Goal: Transaction & Acquisition: Purchase product/service

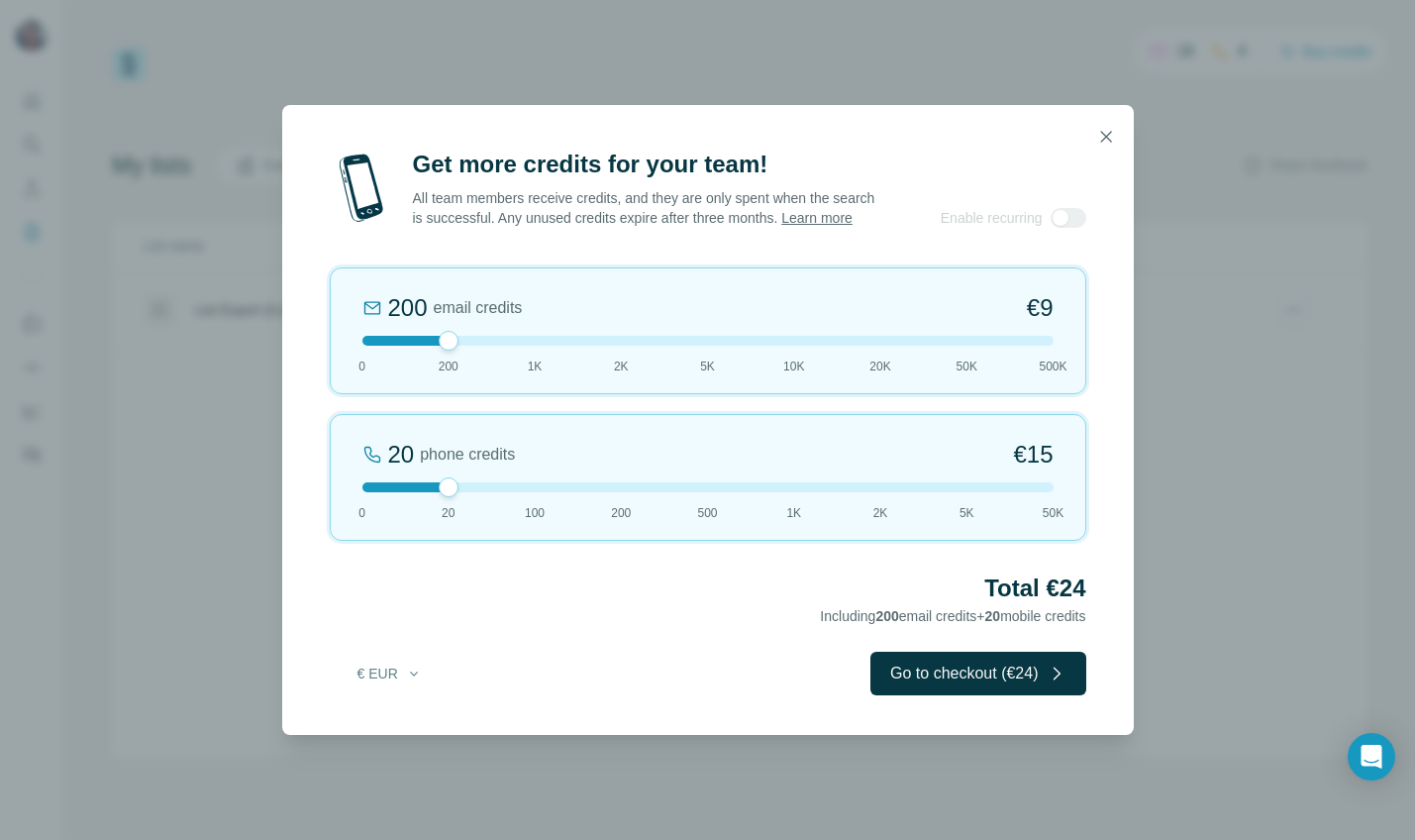
click at [538, 371] on span "1K" at bounding box center [535, 367] width 15 height 18
drag, startPoint x: 537, startPoint y: 351, endPoint x: 489, endPoint y: 349, distance: 48.0
click at [489, 346] on div at bounding box center [708, 341] width 692 height 10
drag, startPoint x: 454, startPoint y: 348, endPoint x: 475, endPoint y: 348, distance: 21.0
click at [475, 346] on div at bounding box center [708, 341] width 692 height 10
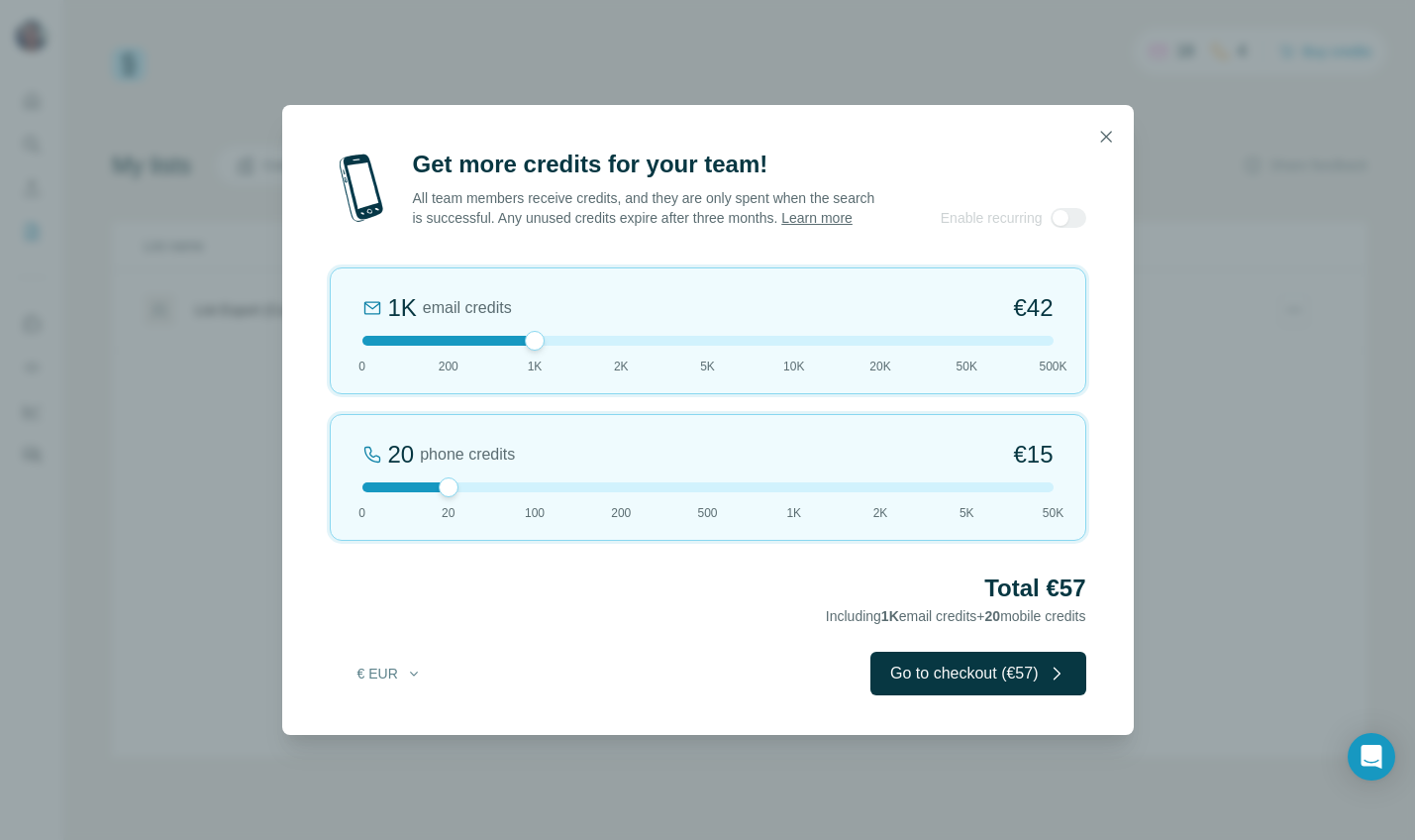
drag, startPoint x: 453, startPoint y: 348, endPoint x: 525, endPoint y: 352, distance: 72.1
click at [525, 351] on div at bounding box center [535, 341] width 20 height 20
click at [452, 373] on span "200" at bounding box center [449, 367] width 20 height 18
click at [414, 679] on icon "button" at bounding box center [414, 673] width 16 height 16
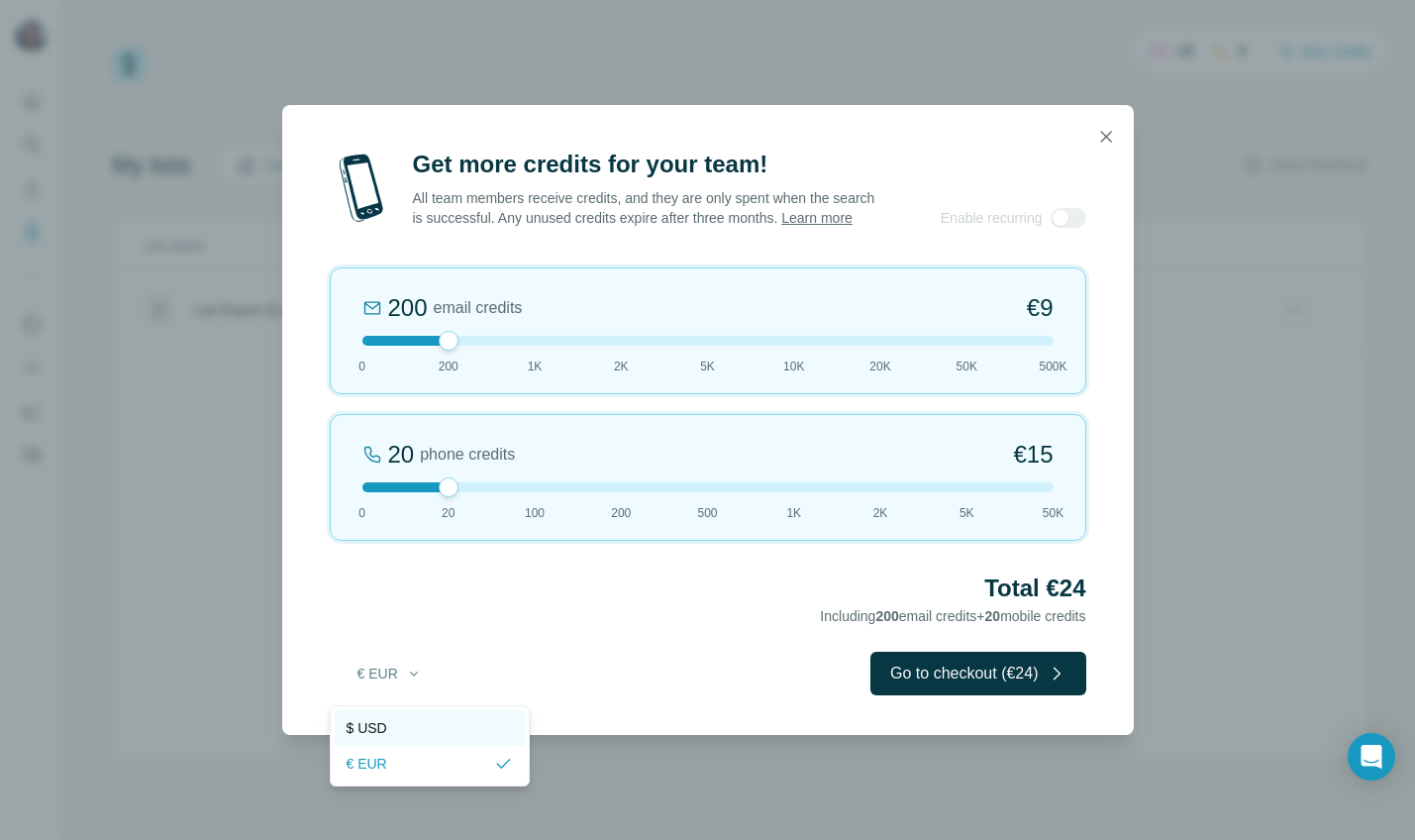
click at [389, 728] on div "$ USD" at bounding box center [430, 728] width 167 height 20
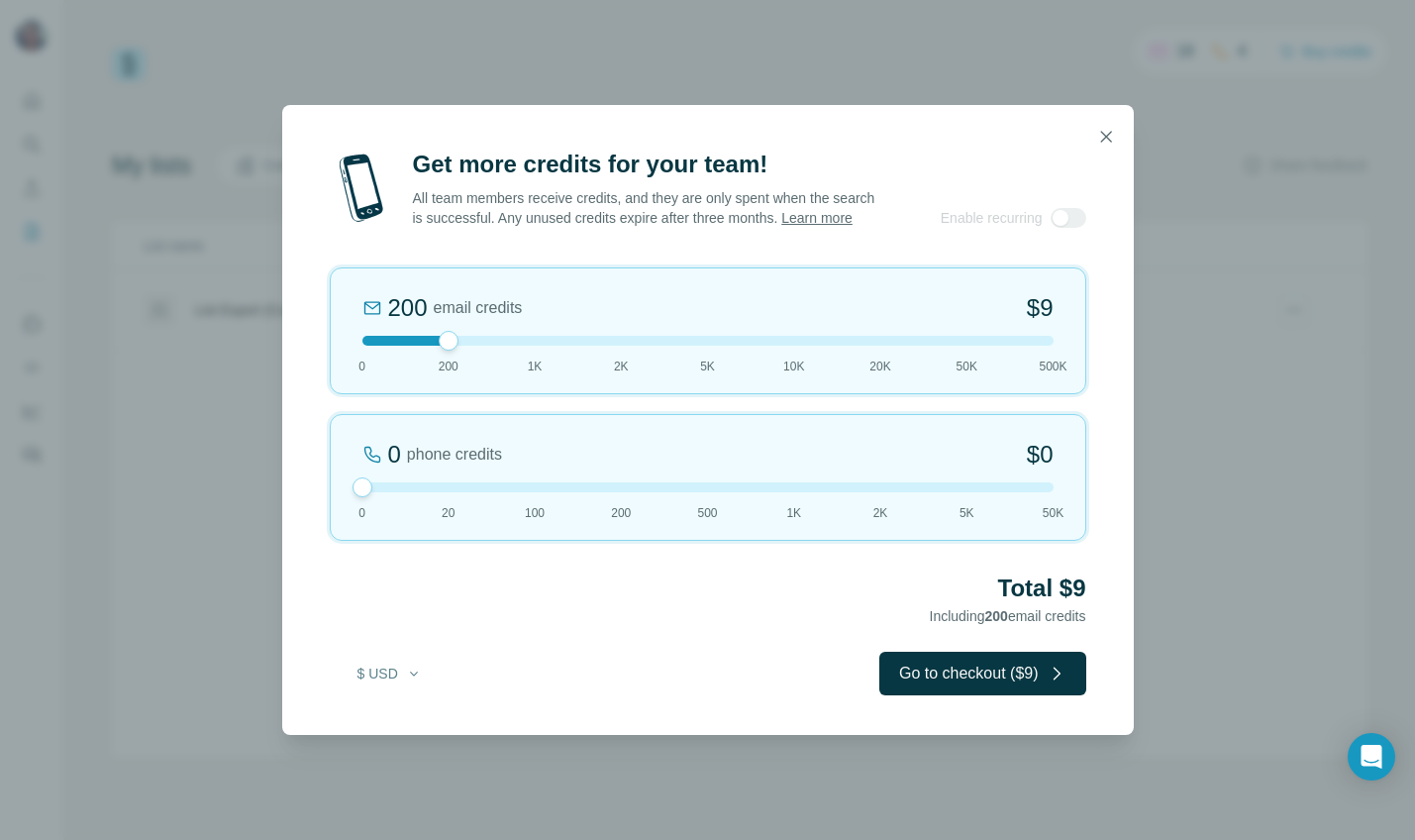
drag, startPoint x: 440, startPoint y: 490, endPoint x: 399, endPoint y: 504, distance: 43.3
click at [358, 490] on div at bounding box center [363, 487] width 20 height 20
click at [534, 358] on div "200 email credits $9 0 200 1K 2K 5K 10K 20K 50K 500K" at bounding box center [708, 331] width 756 height 127
click at [452, 346] on div at bounding box center [708, 341] width 692 height 10
click at [998, 677] on button "Go to checkout ($9)" at bounding box center [982, 673] width 207 height 44
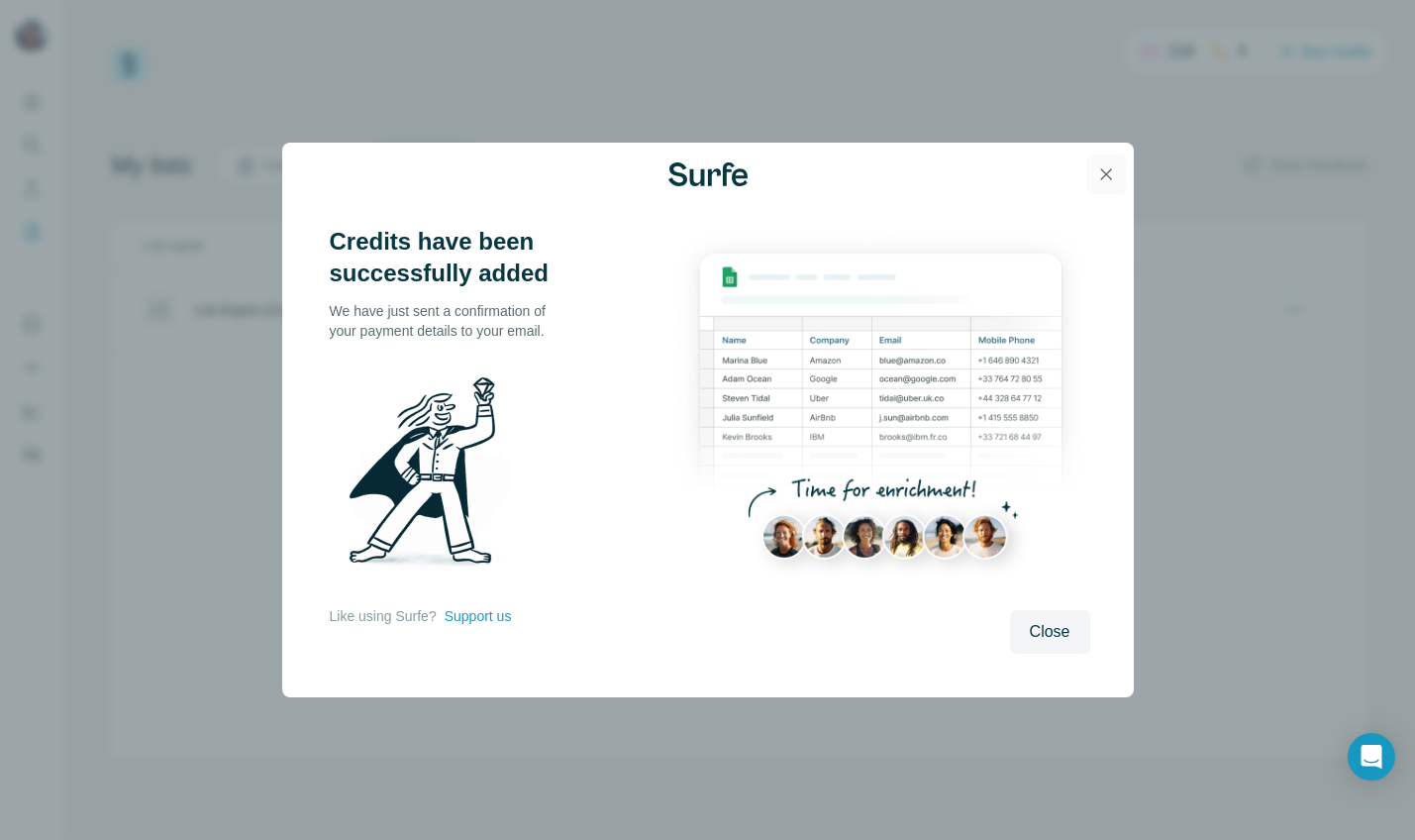
click at [1106, 173] on icon "button" at bounding box center [1105, 174] width 11 height 11
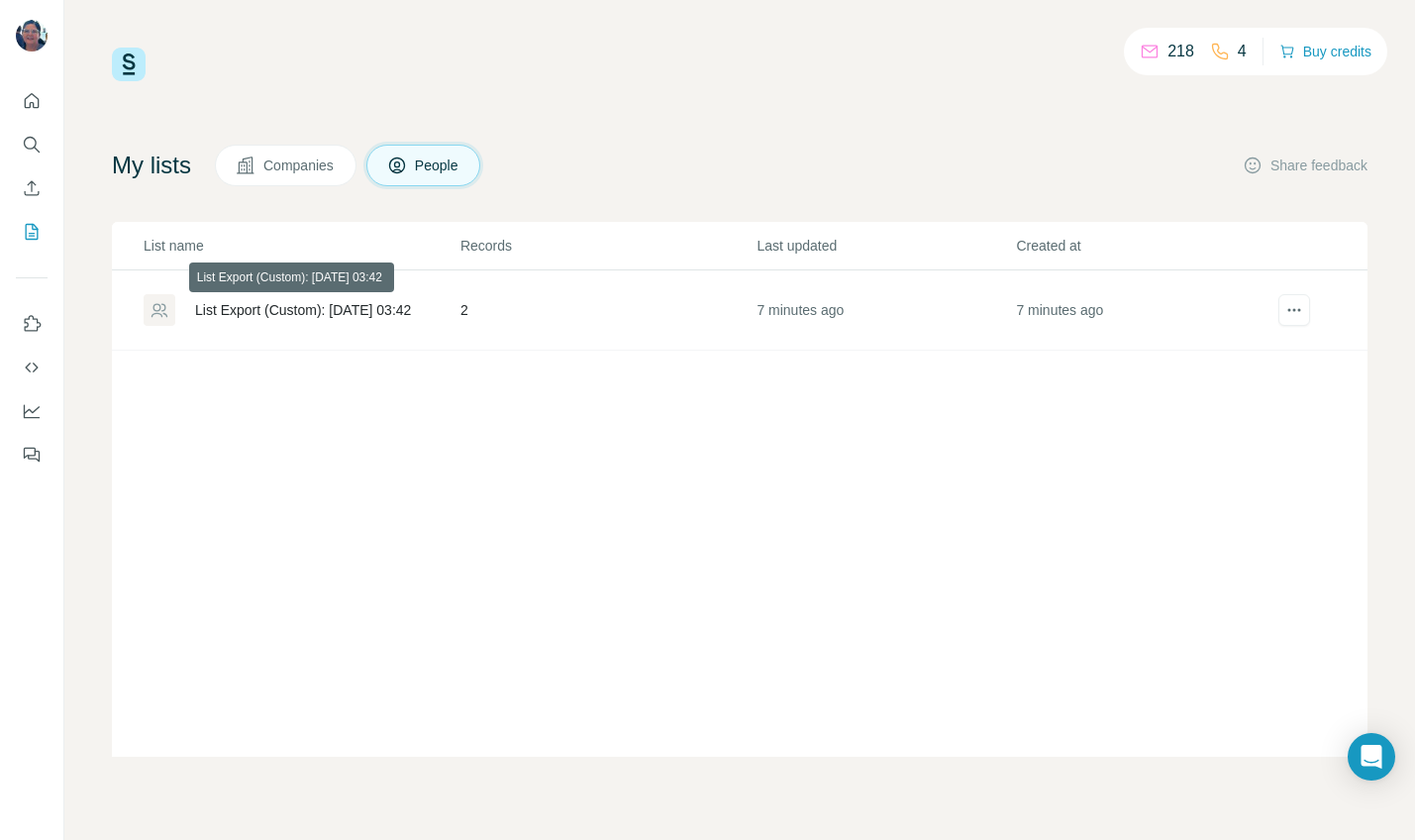
click at [314, 305] on div "List Export (Custom): [DATE] 03:42" at bounding box center [303, 310] width 216 height 20
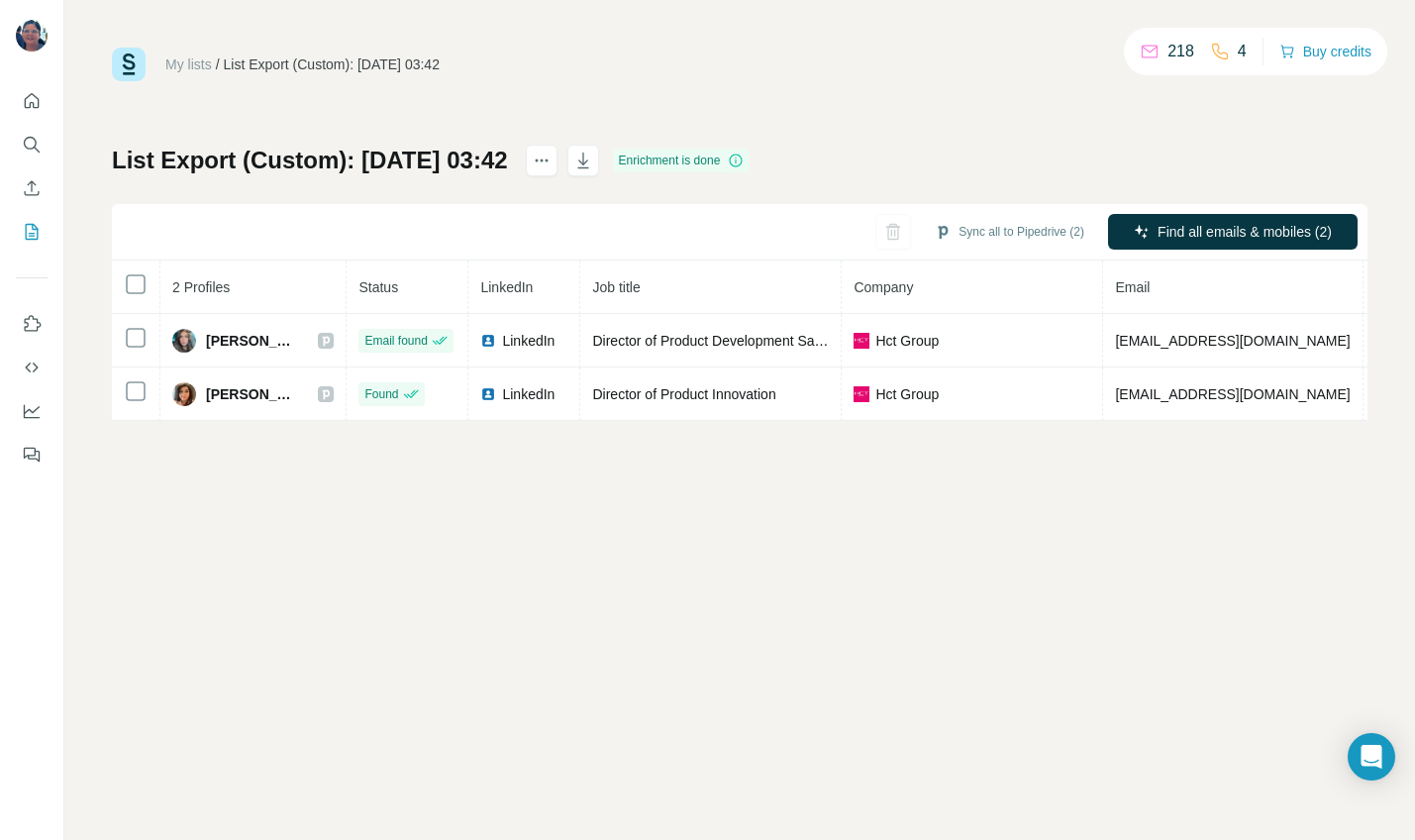
click at [614, 91] on div "My lists / List Export (Custom): 13/08/2025 03:42 218 4 Buy credits List Export…" at bounding box center [739, 235] width 1256 height 374
click at [24, 96] on icon "Quick start" at bounding box center [32, 101] width 20 height 20
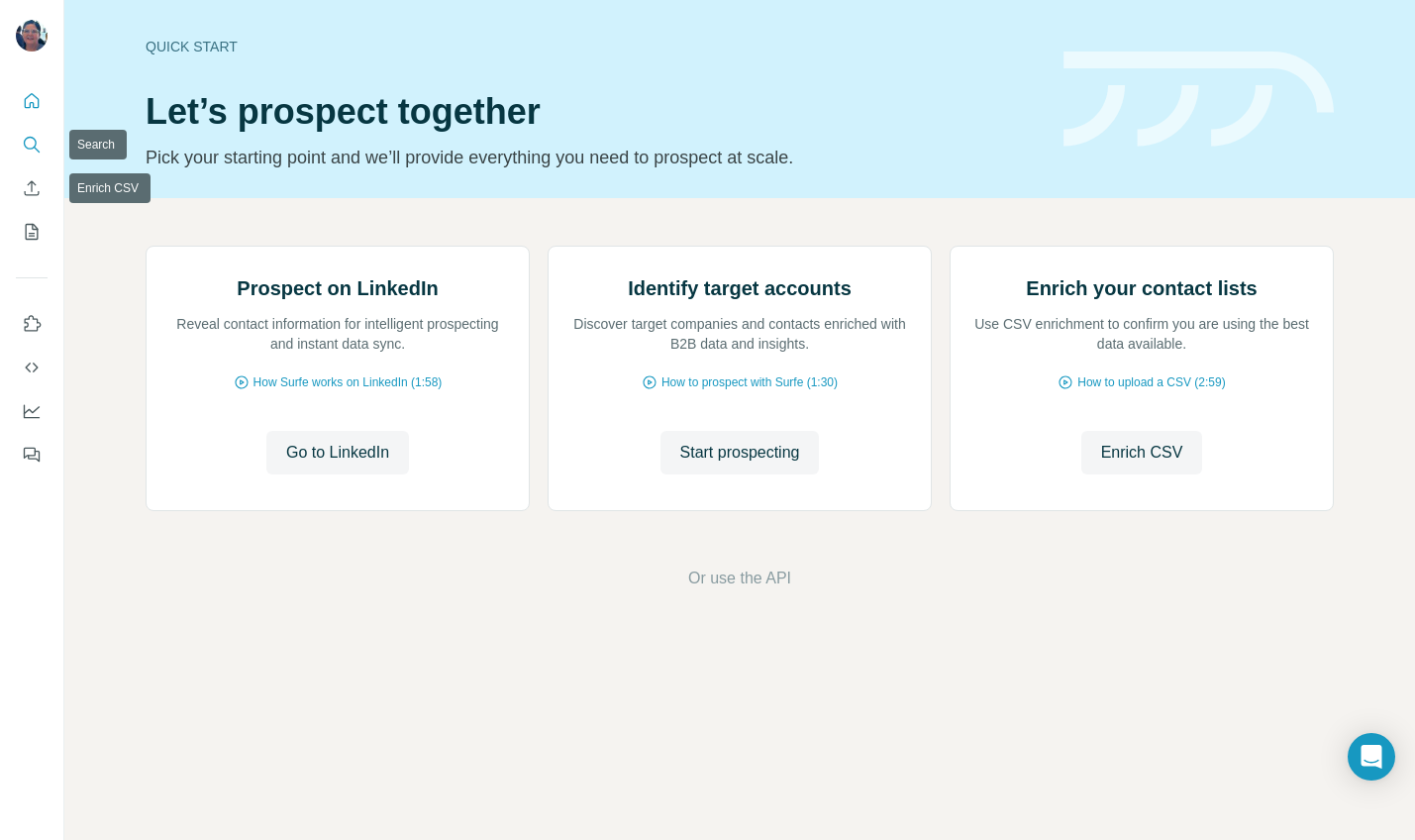
click at [27, 143] on icon "Search" at bounding box center [32, 145] width 20 height 20
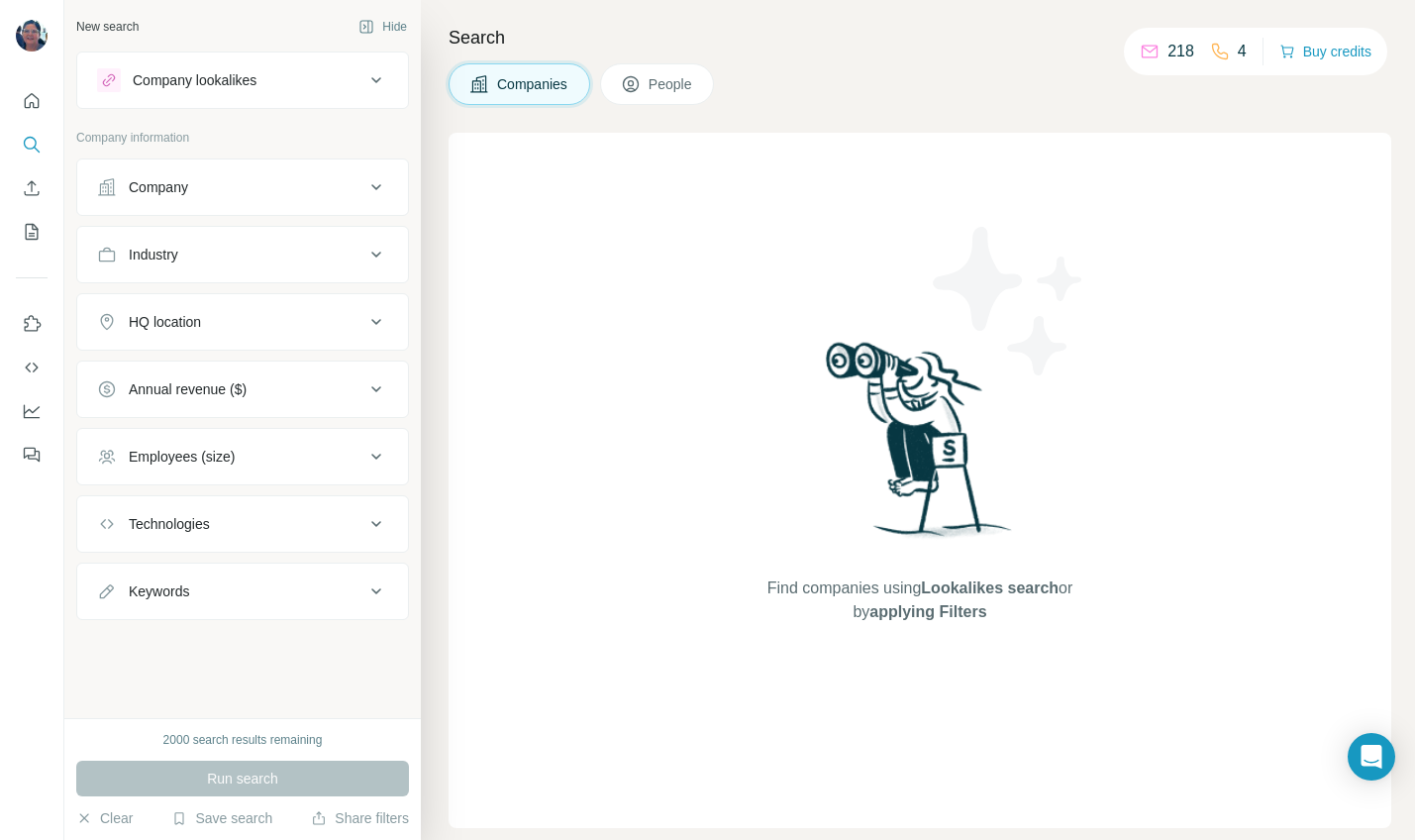
click at [671, 78] on span "People" at bounding box center [672, 84] width 46 height 20
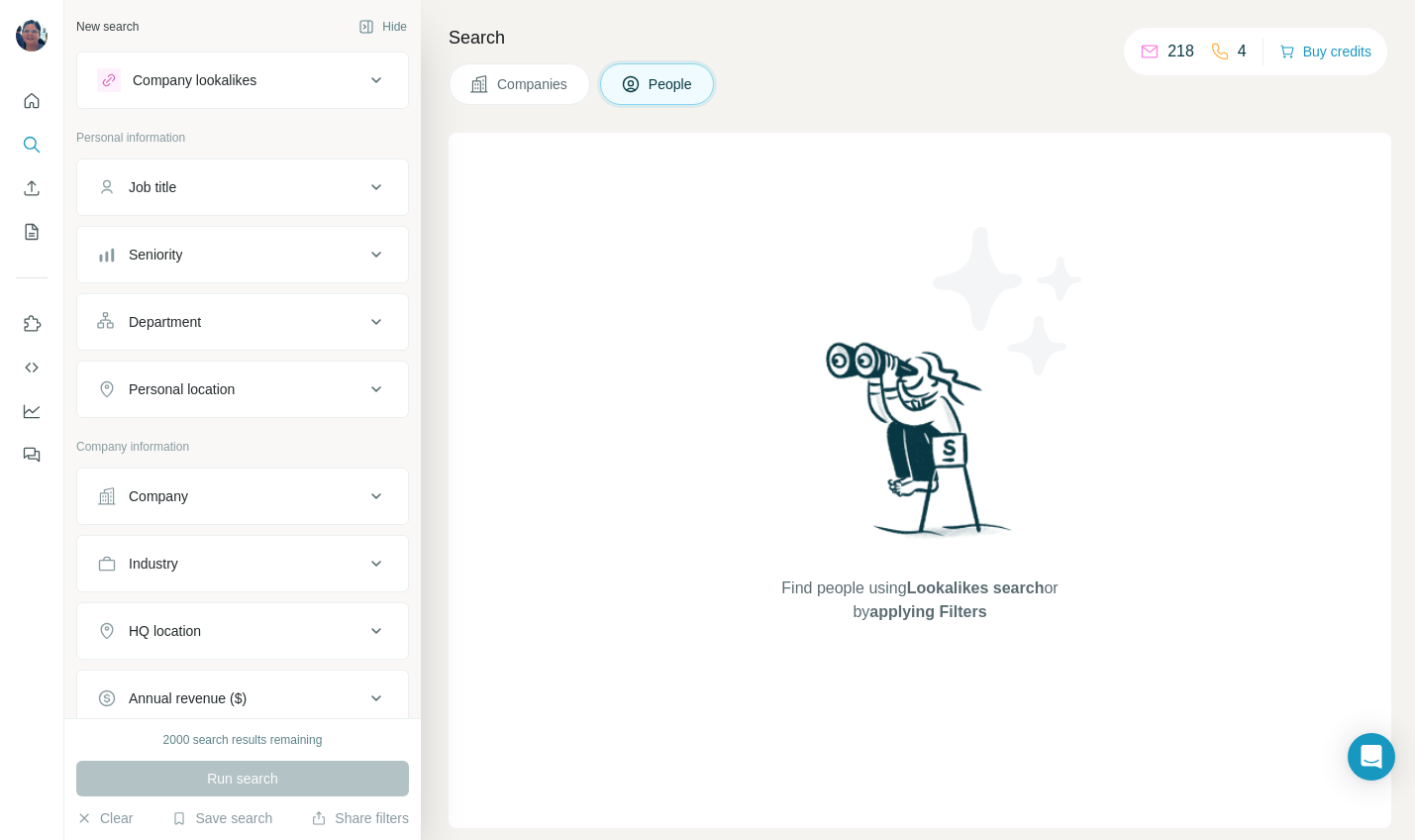
click at [279, 187] on div "Job title" at bounding box center [231, 187] width 268 height 20
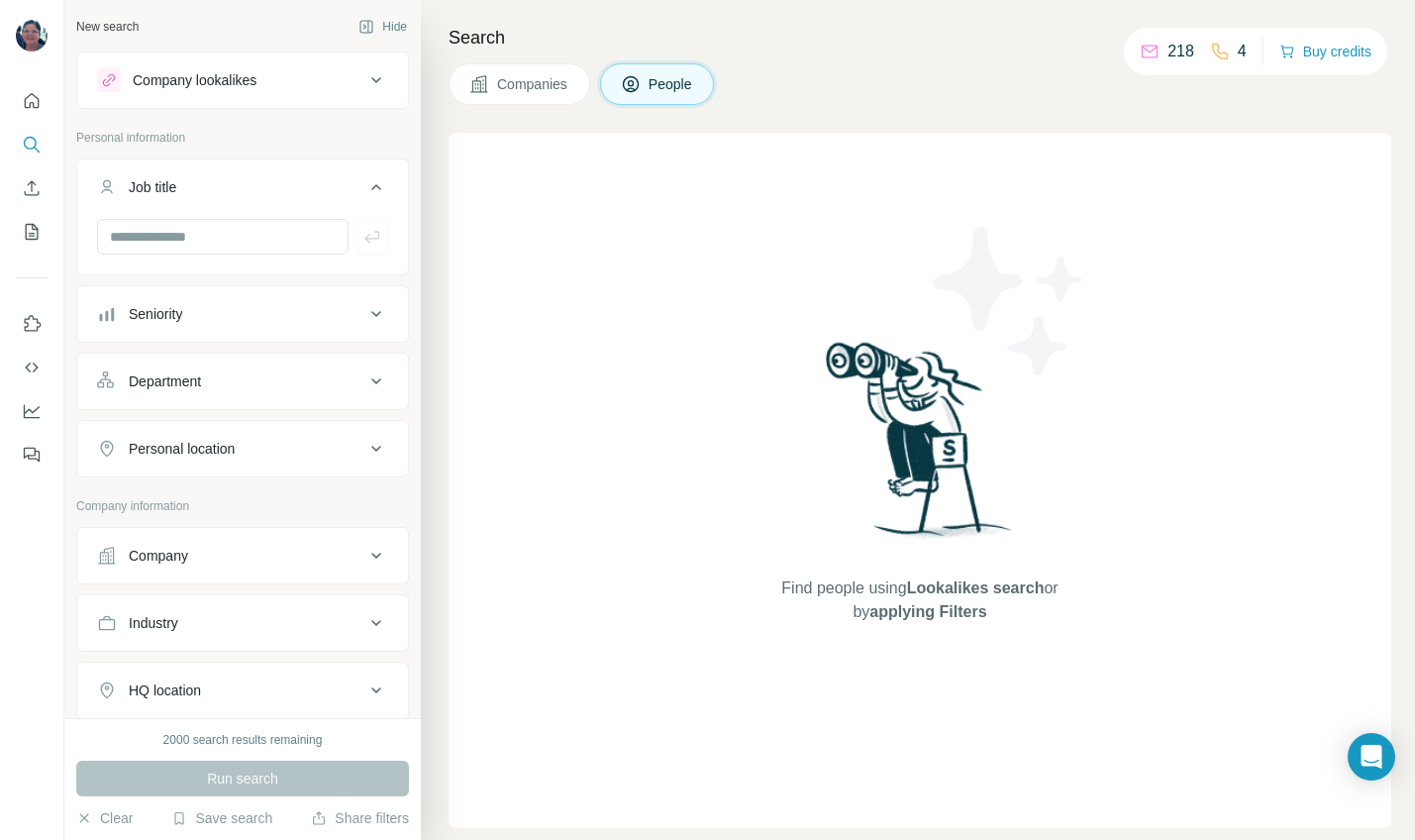
click at [256, 383] on div "Department" at bounding box center [231, 382] width 268 height 20
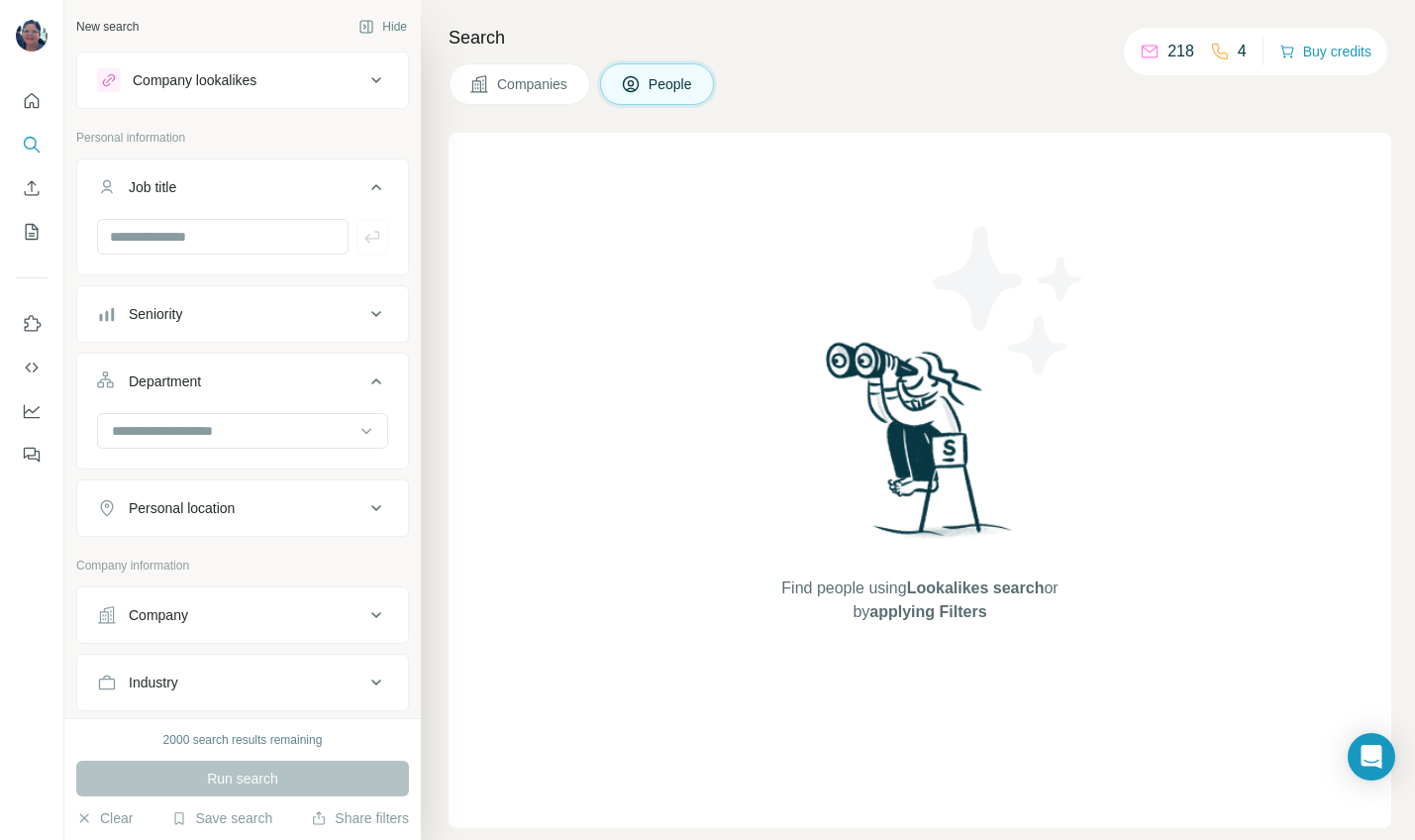
click at [305, 507] on div "Personal location" at bounding box center [231, 508] width 268 height 20
click at [374, 72] on icon at bounding box center [377, 80] width 24 height 24
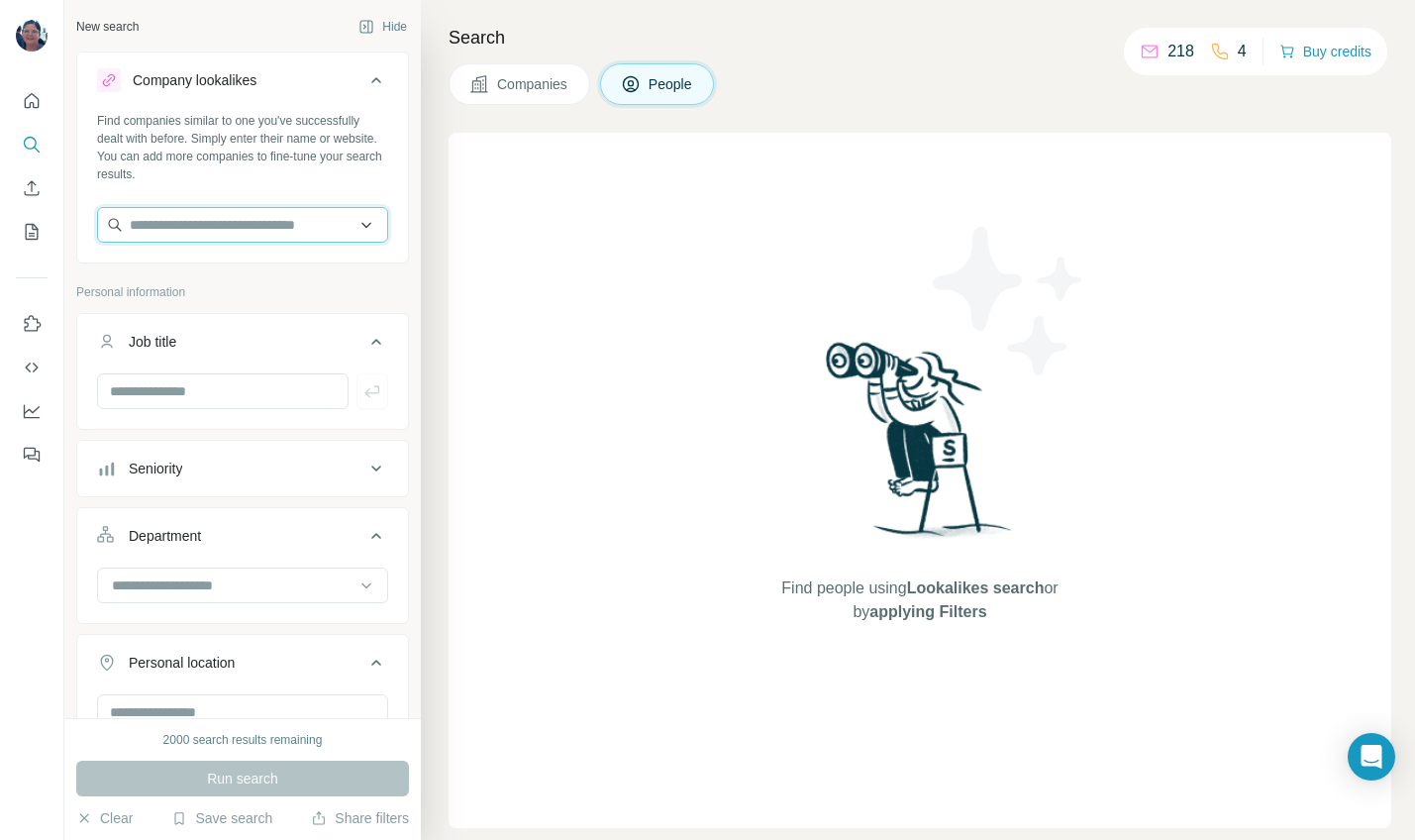
click at [174, 230] on input "text" at bounding box center [242, 225] width 291 height 36
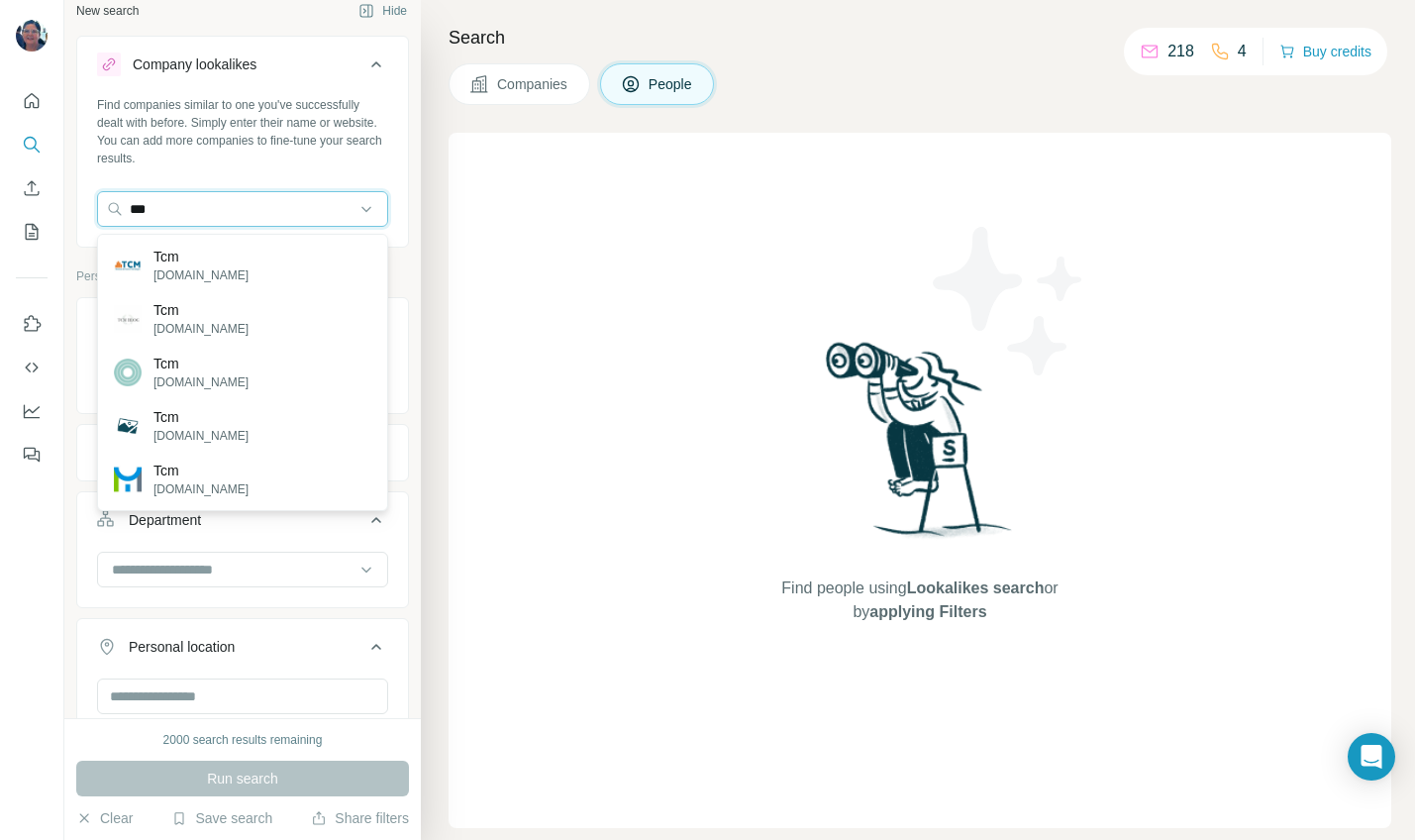
scroll to position [14, 0]
drag, startPoint x: 174, startPoint y: 213, endPoint x: 30, endPoint y: 200, distance: 144.6
click at [30, 200] on div "New search Hide Company lookalikes Find companies similar to one you've success…" at bounding box center [708, 420] width 1415 height 840
drag, startPoint x: 240, startPoint y: 215, endPoint x: 29, endPoint y: 191, distance: 212.4
click at [35, 192] on div "New search Hide Company lookalikes Find companies similar to one you've success…" at bounding box center [708, 420] width 1415 height 840
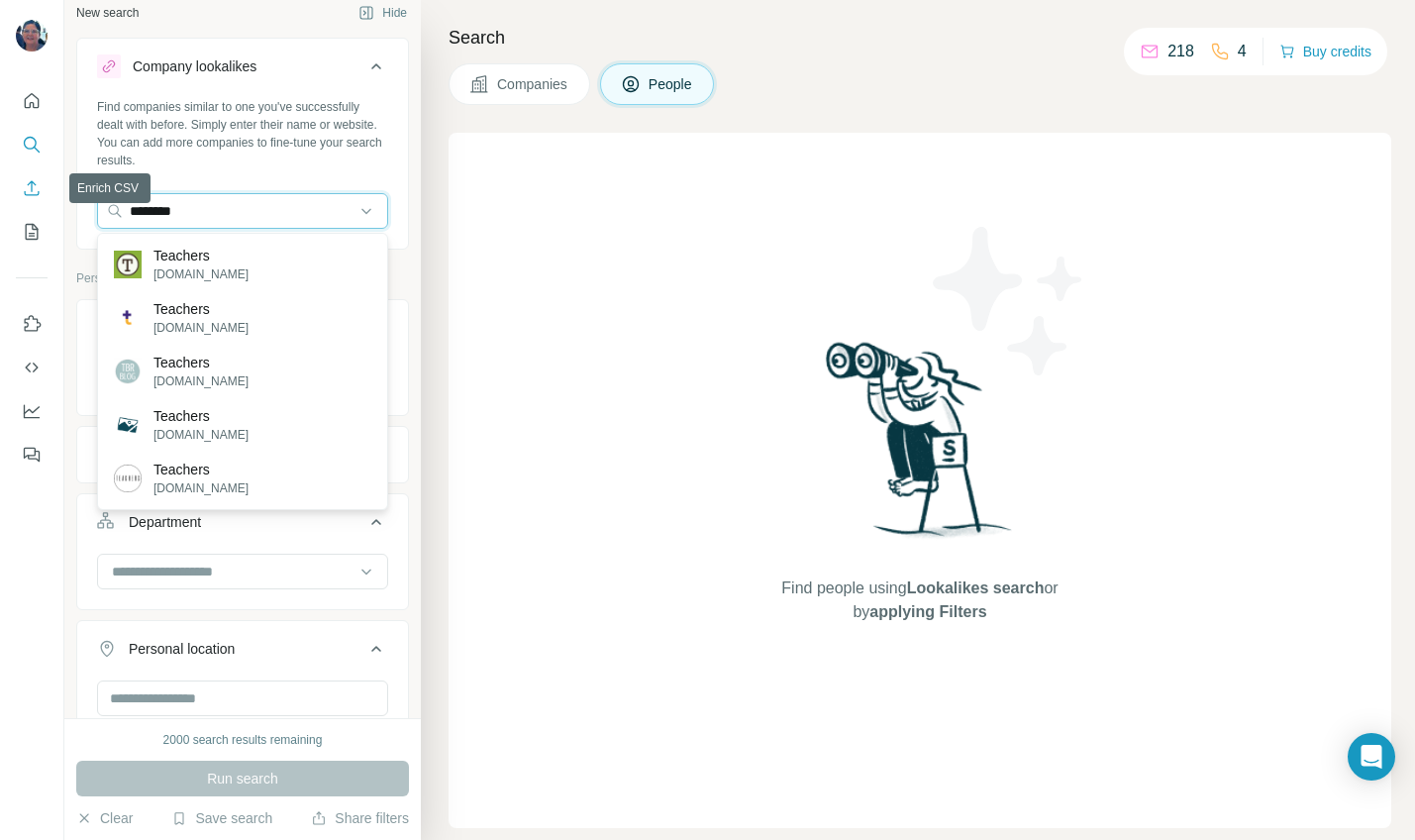
paste input "******"
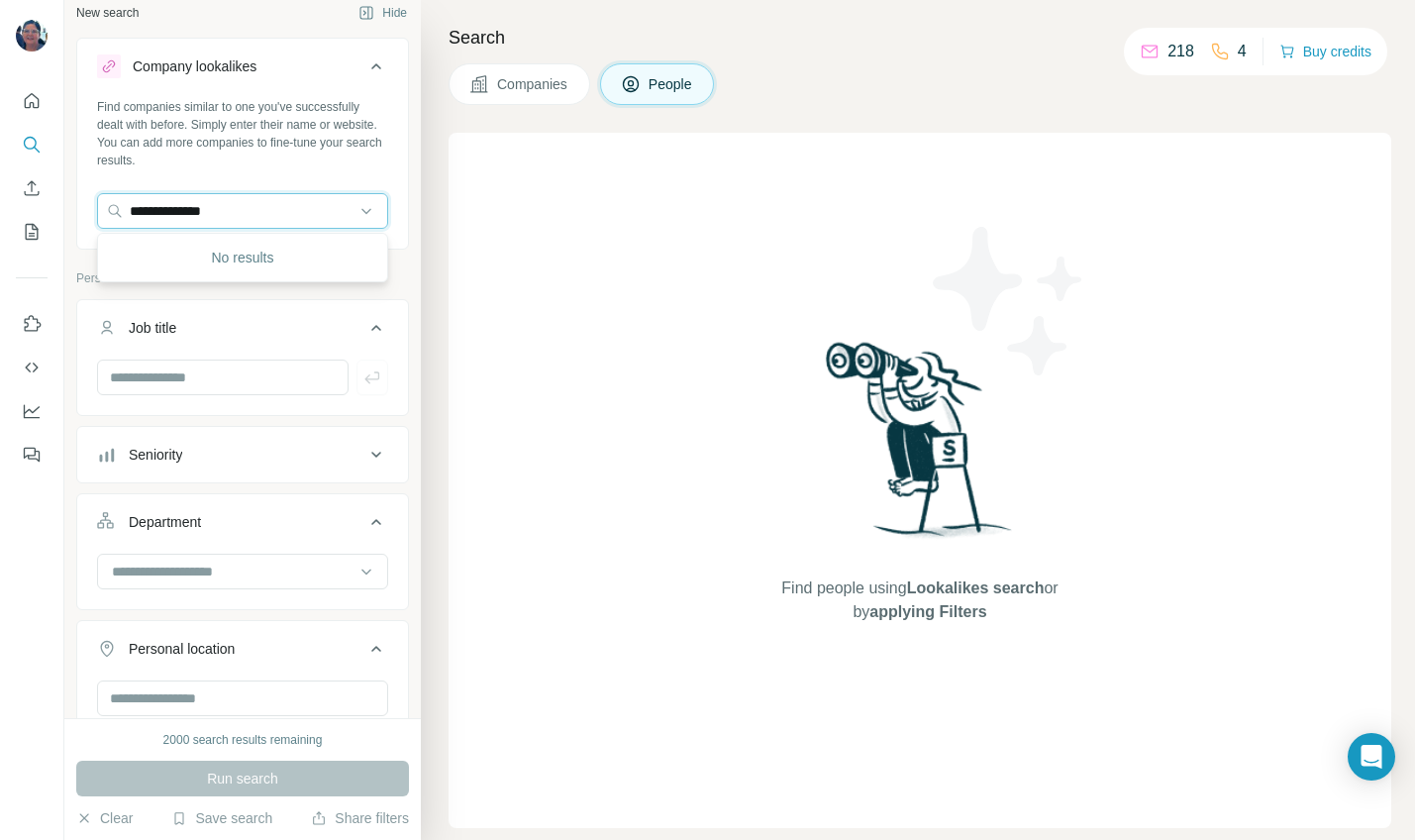
type input "**********"
click at [266, 213] on input "**********" at bounding box center [242, 211] width 291 height 36
click at [620, 329] on div "Find people using Lookalikes search or by applying Filters" at bounding box center [920, 480] width 943 height 695
click at [234, 213] on input "text" at bounding box center [242, 211] width 291 height 36
paste input "**********"
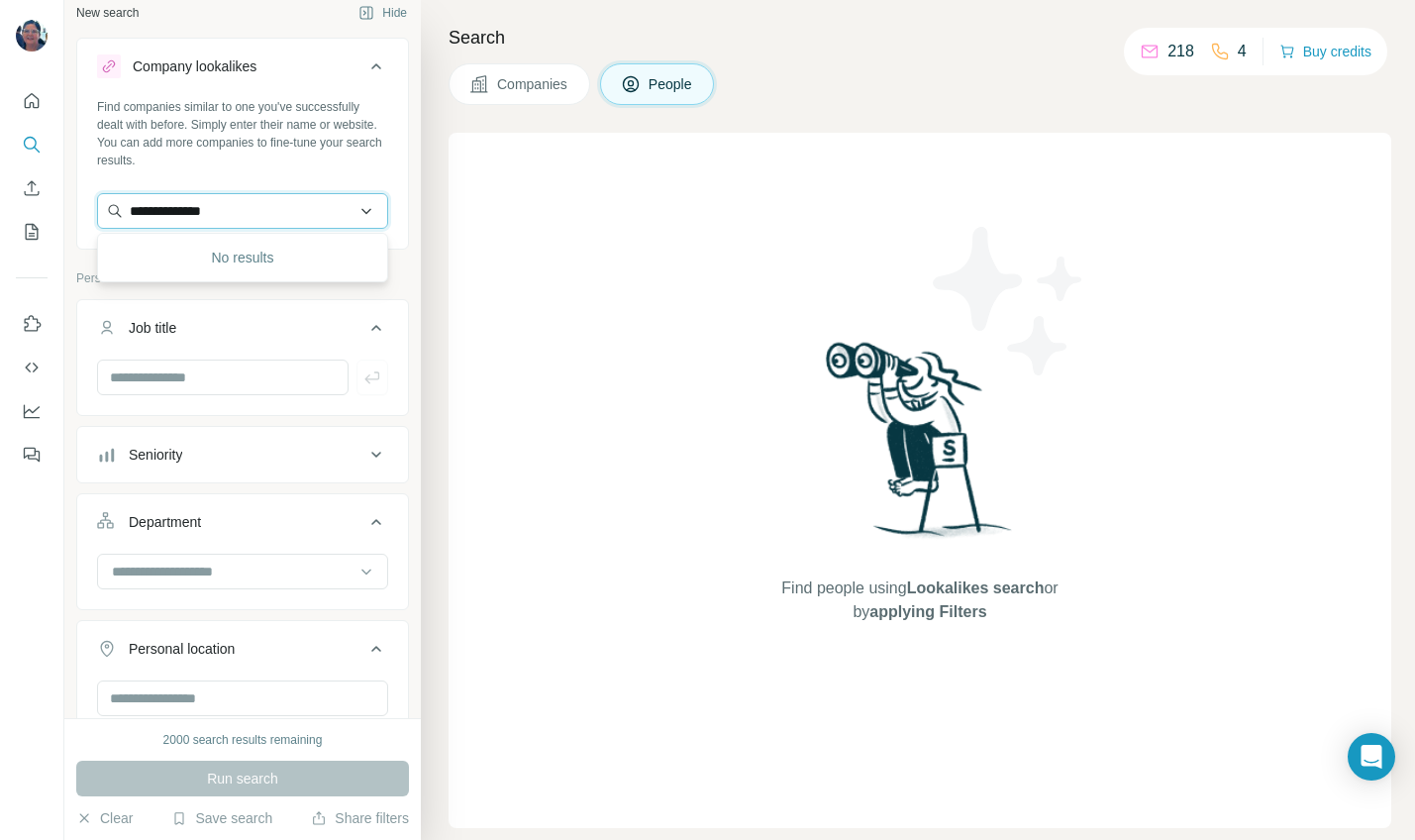
type input "**********"
click at [663, 352] on div "Find people using Lookalikes search or by applying Filters" at bounding box center [920, 480] width 943 height 695
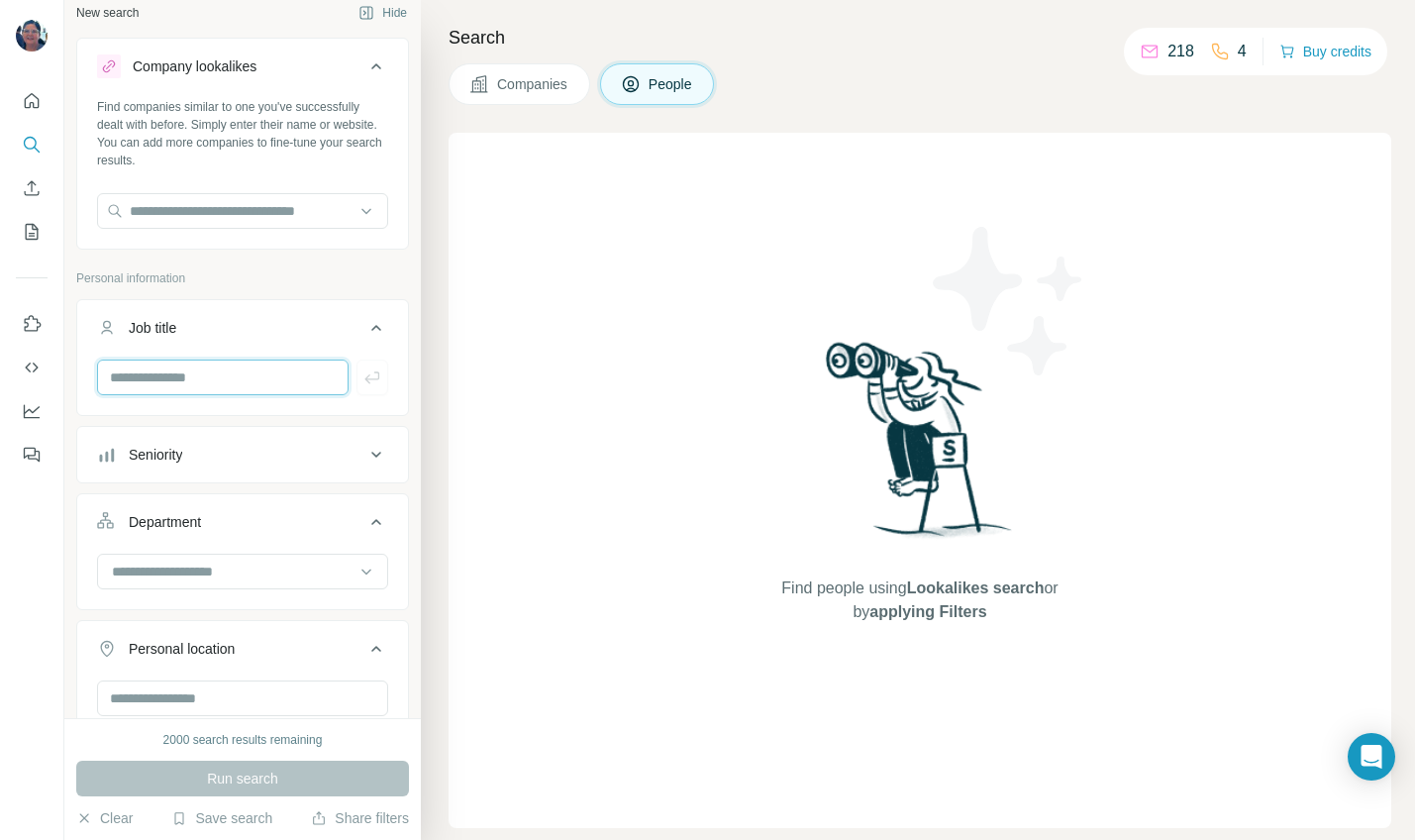
click at [228, 377] on input "text" at bounding box center [223, 378] width 252 height 36
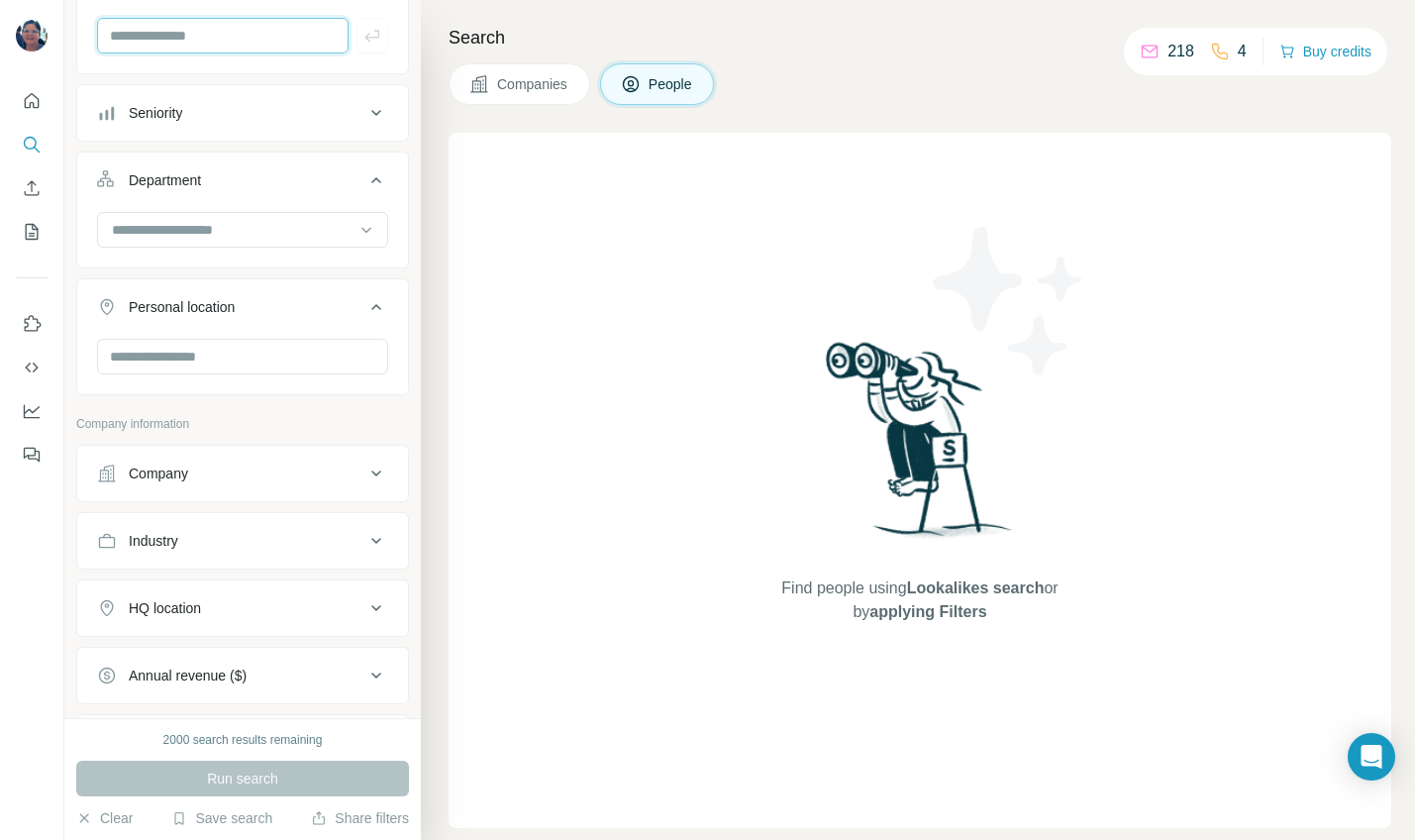
scroll to position [358, 0]
